Goal: Task Accomplishment & Management: Use online tool/utility

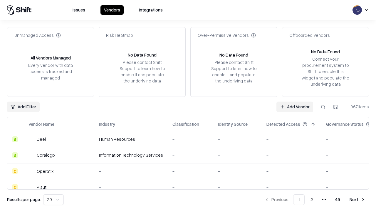
click at [295, 106] on link "Add Vendor" at bounding box center [294, 106] width 37 height 11
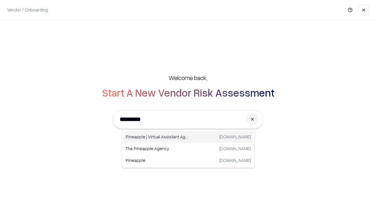
click at [188, 137] on div "Pineapple | Virtual Assistant Agency [DOMAIN_NAME]" at bounding box center [188, 137] width 130 height 12
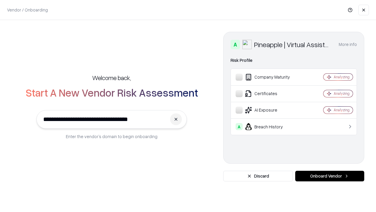
type input "**********"
click at [330, 176] on button "Onboard Vendor" at bounding box center [329, 175] width 69 height 11
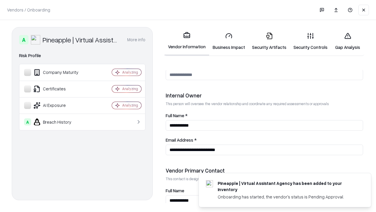
scroll to position [304, 0]
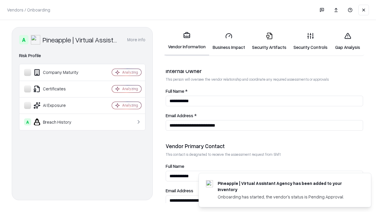
click at [229, 41] on link "Business Impact" at bounding box center [228, 41] width 39 height 27
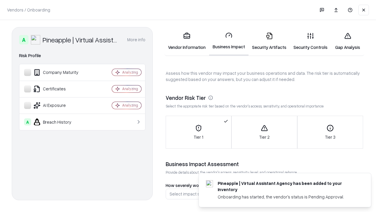
click at [269, 41] on link "Security Artifacts" at bounding box center [269, 41] width 41 height 27
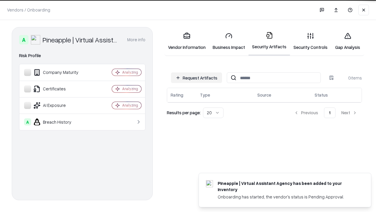
click at [197, 77] on button "Request Artifacts" at bounding box center [196, 77] width 51 height 11
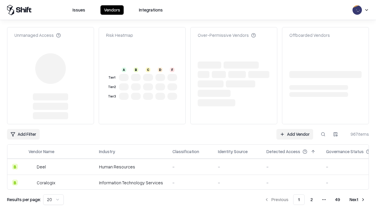
click at [295, 129] on link "Add Vendor" at bounding box center [294, 134] width 37 height 11
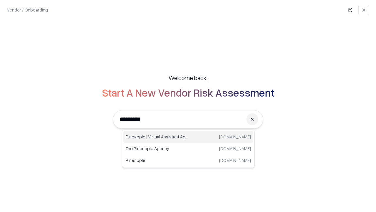
click at [188, 137] on div "Pineapple | Virtual Assistant Agency [DOMAIN_NAME]" at bounding box center [188, 137] width 130 height 12
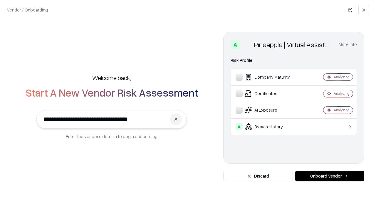
type input "**********"
click at [330, 176] on button "Onboard Vendor" at bounding box center [329, 175] width 69 height 11
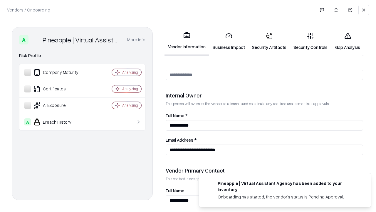
scroll to position [304, 0]
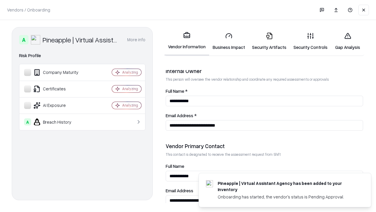
click at [348, 41] on link "Gap Analysis" at bounding box center [347, 41] width 33 height 27
